Goal: Browse casually

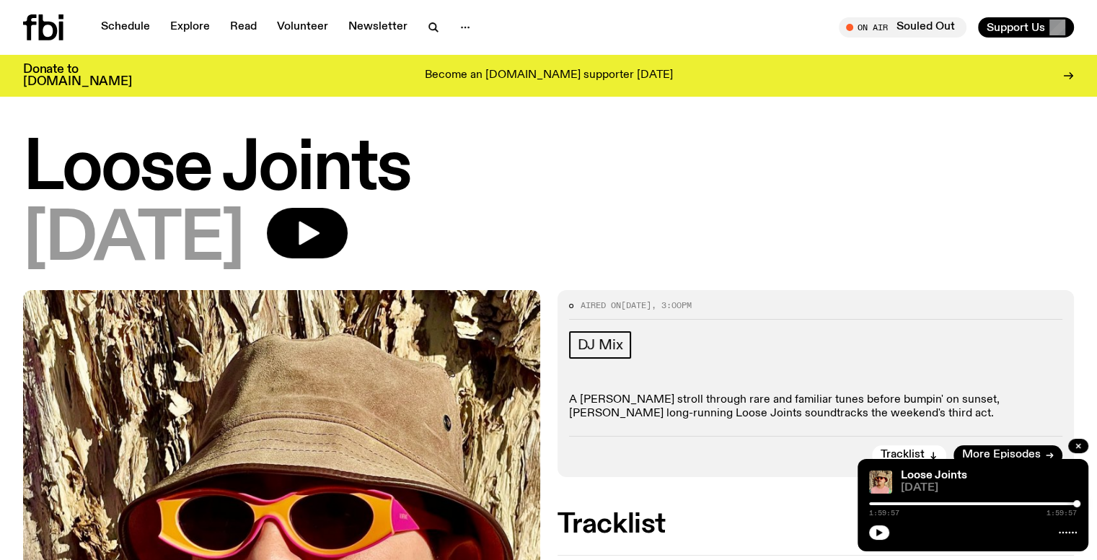
click at [891, 503] on div at bounding box center [973, 503] width 208 height 3
click at [879, 531] on icon "button" at bounding box center [879, 532] width 6 height 7
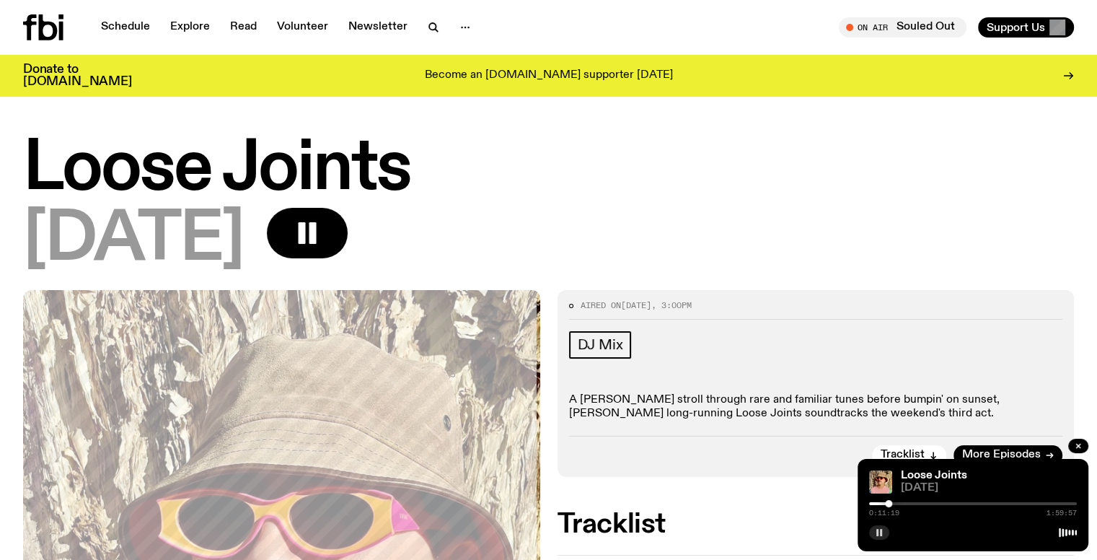
click at [888, 503] on div at bounding box center [888, 503] width 7 height 7
click at [886, 501] on div at bounding box center [885, 503] width 7 height 7
click at [890, 502] on div at bounding box center [887, 503] width 7 height 7
click at [896, 503] on div at bounding box center [973, 503] width 208 height 3
click at [900, 503] on div at bounding box center [896, 503] width 7 height 7
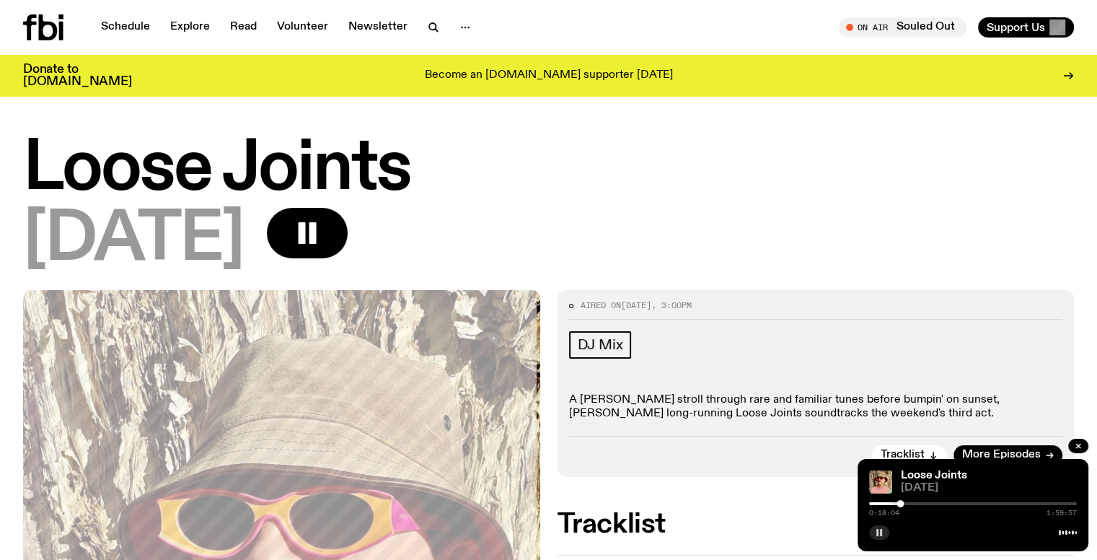
click at [906, 502] on div at bounding box center [973, 503] width 208 height 3
click at [901, 502] on div at bounding box center [802, 503] width 208 height 3
click at [900, 502] on div at bounding box center [901, 503] width 7 height 7
click at [899, 502] on div at bounding box center [898, 503] width 7 height 7
click at [322, 231] on icon "button" at bounding box center [307, 233] width 29 height 29
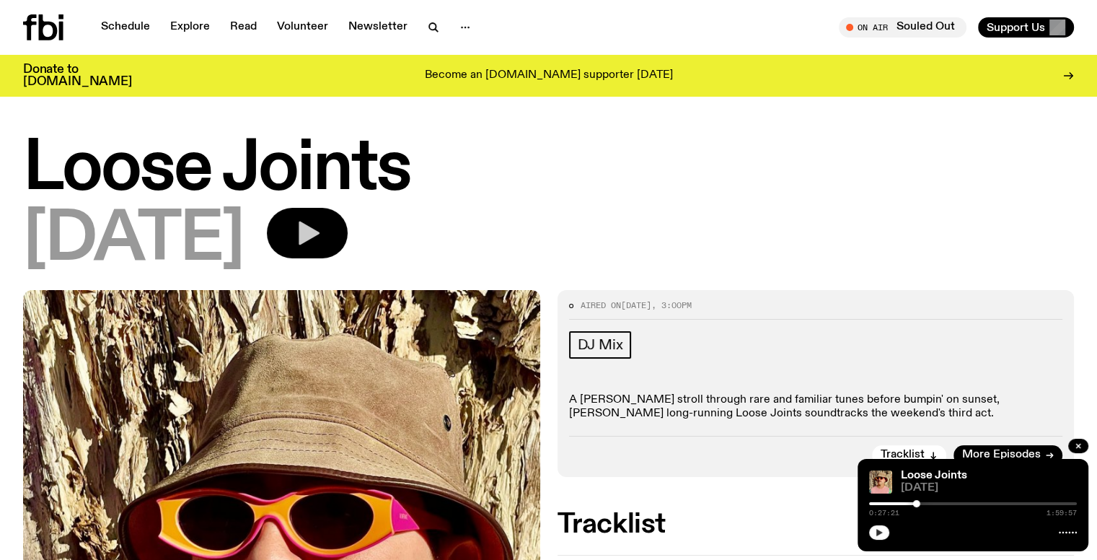
click at [878, 532] on icon "button" at bounding box center [879, 532] width 6 height 7
